Goal: Task Accomplishment & Management: Use online tool/utility

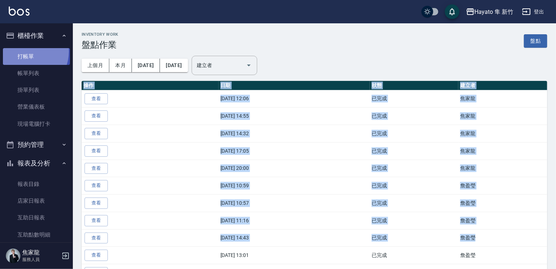
click at [25, 51] on link "打帳單" at bounding box center [36, 56] width 67 height 17
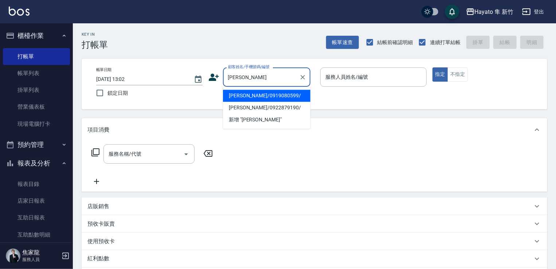
click at [254, 92] on li "[PERSON_NAME]/0919080599/" at bounding box center [266, 96] width 87 height 12
type input "[PERSON_NAME]/0919080599/"
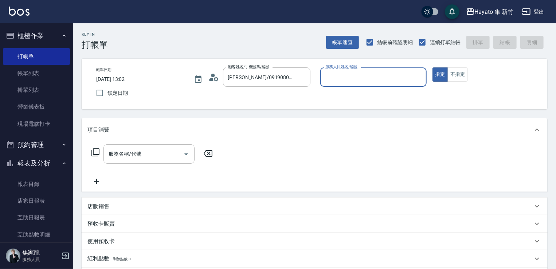
type input "En(無代號)"
click at [185, 155] on icon "Open" at bounding box center [186, 154] width 9 height 9
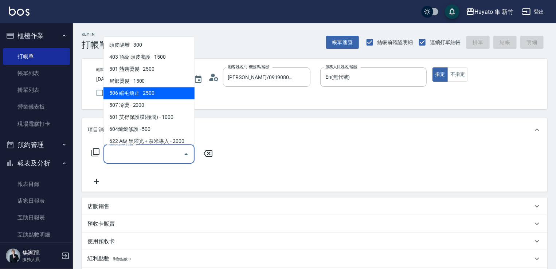
scroll to position [109, 0]
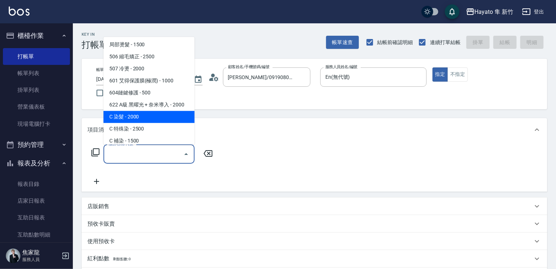
click at [147, 114] on span "C 染髮 - 2000" at bounding box center [148, 117] width 91 height 12
type input "C 染髮(701)"
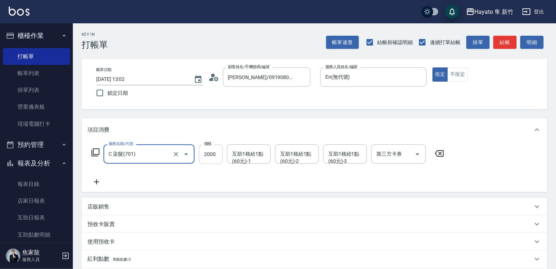
click at [219, 158] on input "2000" at bounding box center [211, 154] width 24 height 20
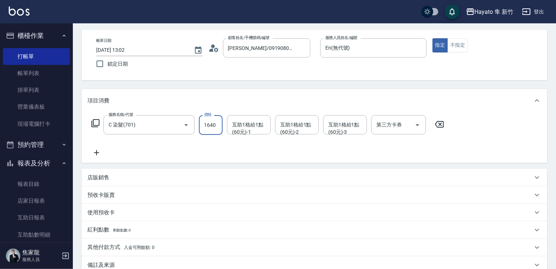
scroll to position [73, 0]
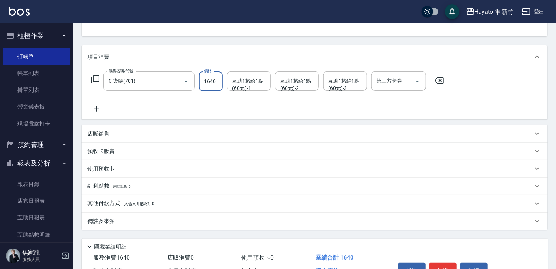
type input "1640"
click at [106, 133] on p "店販銷售" at bounding box center [98, 134] width 22 height 8
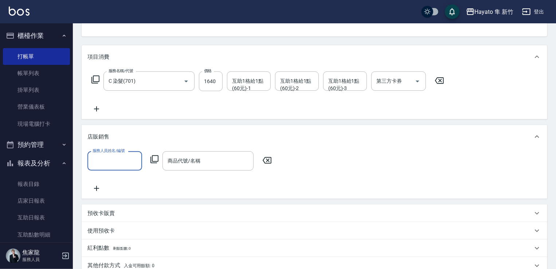
scroll to position [0, 0]
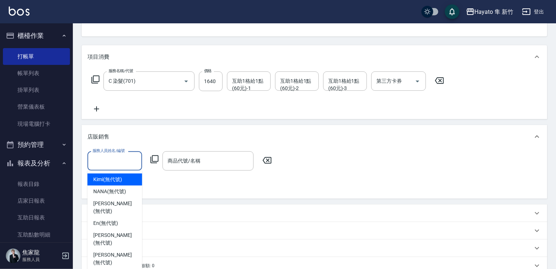
click at [109, 160] on input "服務人員姓名/編號" at bounding box center [115, 160] width 48 height 13
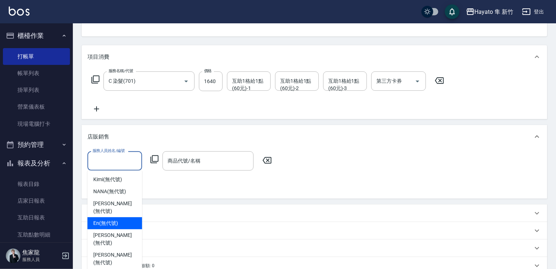
drag, startPoint x: 118, startPoint y: 218, endPoint x: 125, endPoint y: 220, distance: 7.4
click at [118, 220] on div "En (無代號)" at bounding box center [114, 223] width 55 height 12
type input "En(無代號)"
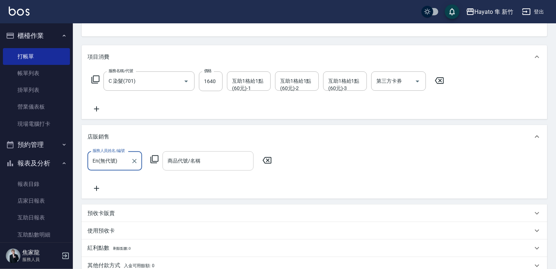
click at [221, 161] on input "商品代號/名稱" at bounding box center [208, 160] width 84 height 13
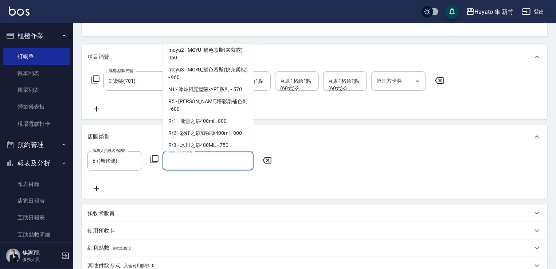
scroll to position [255, 0]
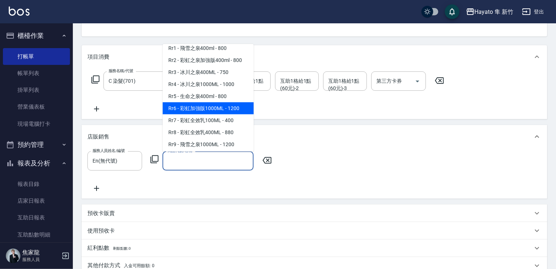
click at [210, 114] on span "Rr6 - 彩虹加強版1000ML - 1200" at bounding box center [207, 108] width 91 height 12
type input "彩虹加強版1000ML"
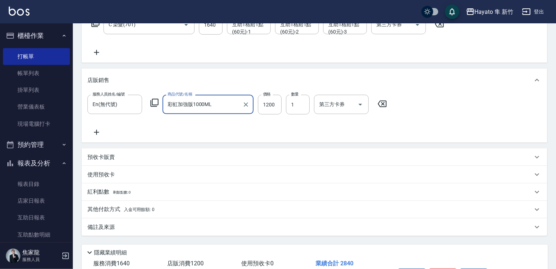
scroll to position [178, 0]
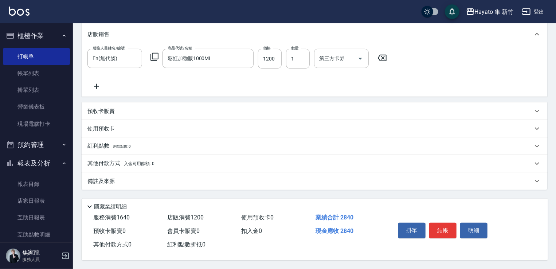
click at [171, 182] on div "備註及來源" at bounding box center [314, 180] width 465 height 17
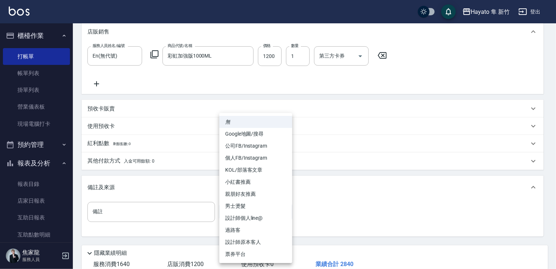
click at [285, 214] on body "Hayato 隼 新竹 登出 櫃檯作業 打帳單 帳單列表 掛單列表 營業儀表板 現場電腦打卡 預約管理 預約管理 報表及分析 報表目錄 店家日報表 互助日報表…" at bounding box center [278, 68] width 556 height 493
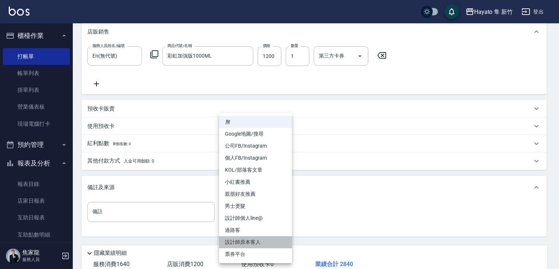
click at [264, 238] on li "設計師原本客人" at bounding box center [255, 242] width 73 height 12
type input "設計師原本客人"
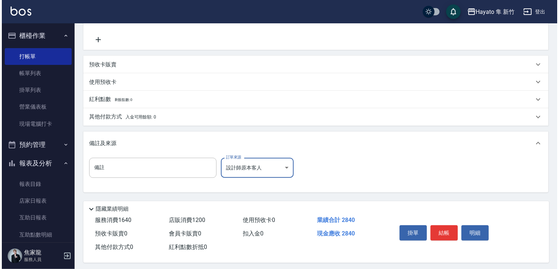
scroll to position [226, 0]
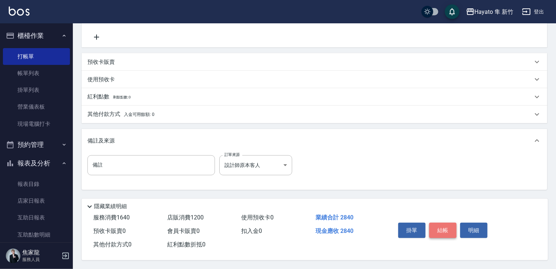
click at [442, 231] on button "結帳" at bounding box center [442, 229] width 27 height 15
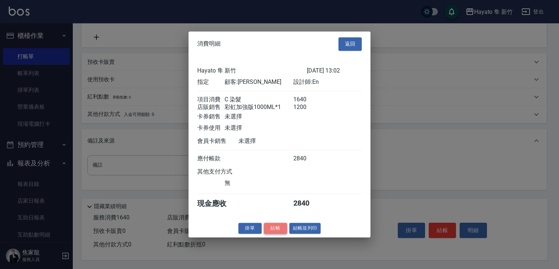
click at [276, 233] on button "結帳" at bounding box center [275, 227] width 23 height 11
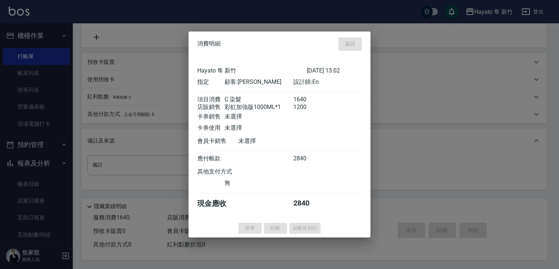
type input "[DATE] 13:03"
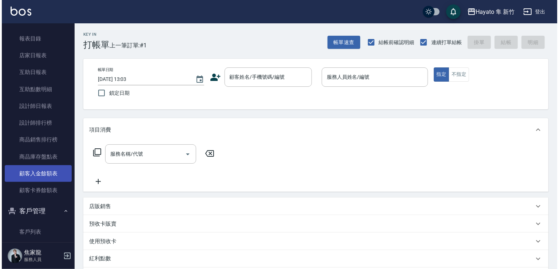
scroll to position [146, 0]
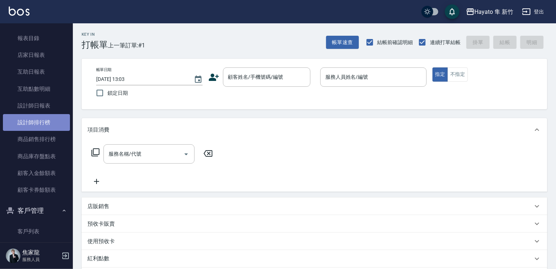
click at [51, 118] on link "設計師排行榜" at bounding box center [36, 122] width 67 height 17
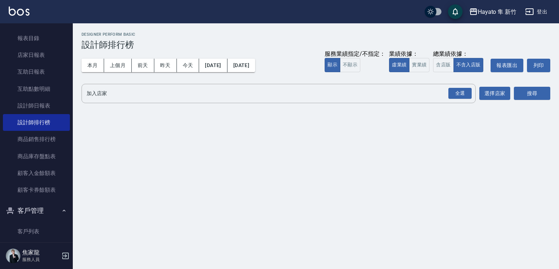
click at [63, 210] on icon "button" at bounding box center [64, 210] width 6 height 6
click at [96, 70] on button "本月" at bounding box center [93, 65] width 23 height 13
click at [456, 90] on div "全選" at bounding box center [459, 93] width 23 height 11
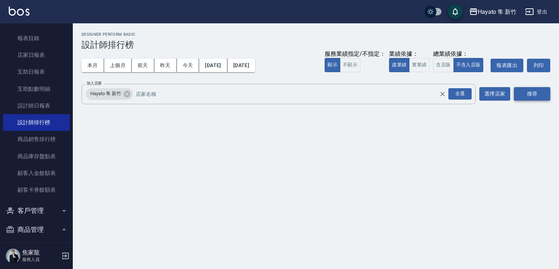
click at [533, 97] on button "搜尋" at bounding box center [532, 93] width 36 height 13
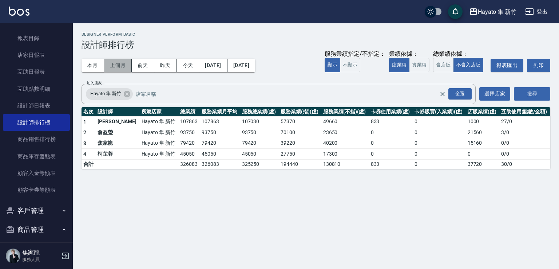
click at [121, 70] on button "上個月" at bounding box center [118, 65] width 28 height 13
click at [87, 69] on button "本月" at bounding box center [93, 65] width 23 height 13
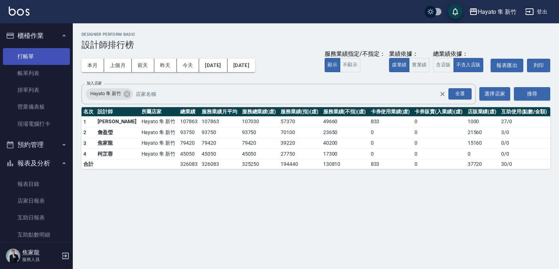
click at [46, 55] on link "打帳單" at bounding box center [36, 56] width 67 height 17
